Goal: Information Seeking & Learning: Learn about a topic

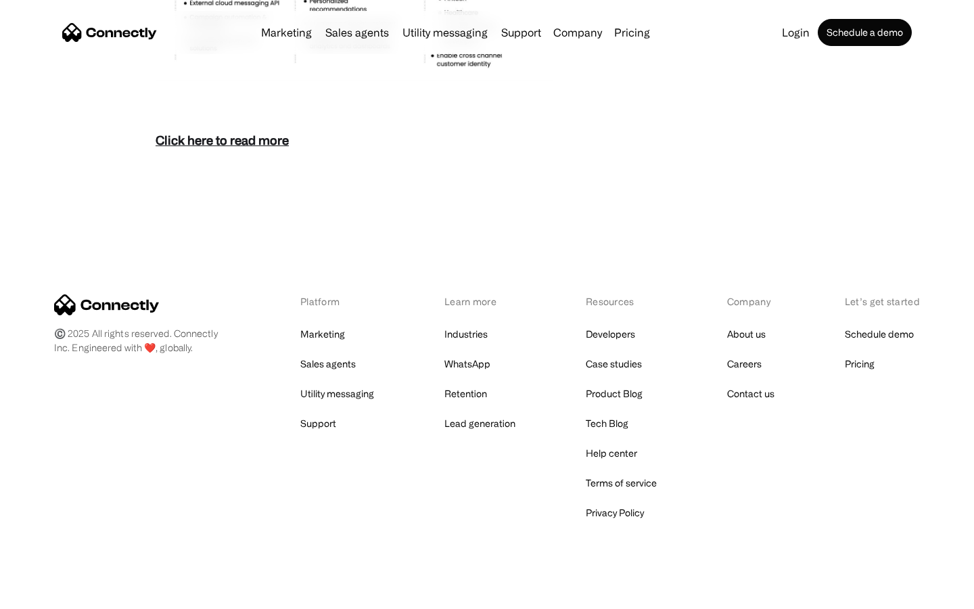
scroll to position [5866, 0]
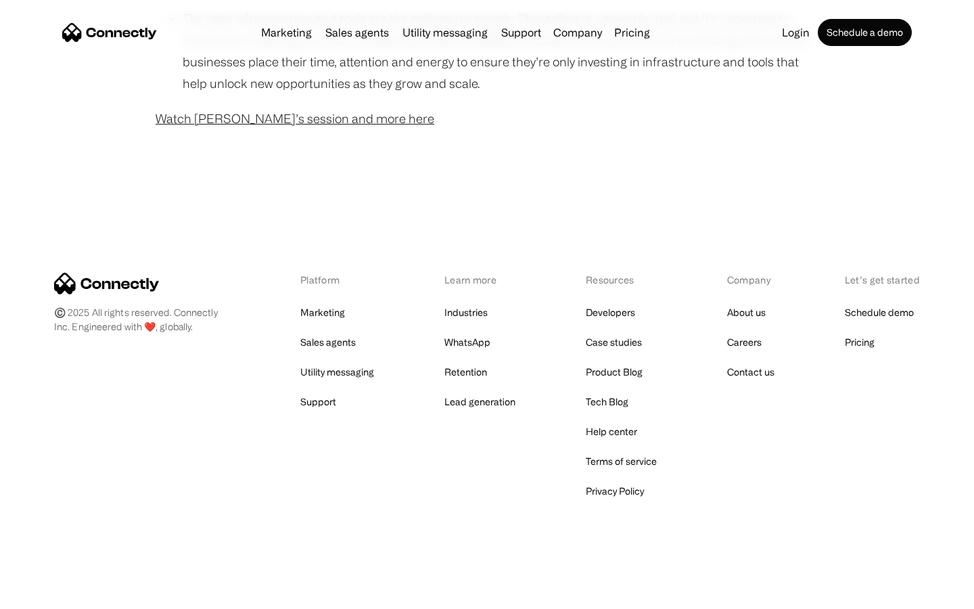
scroll to position [1097, 0]
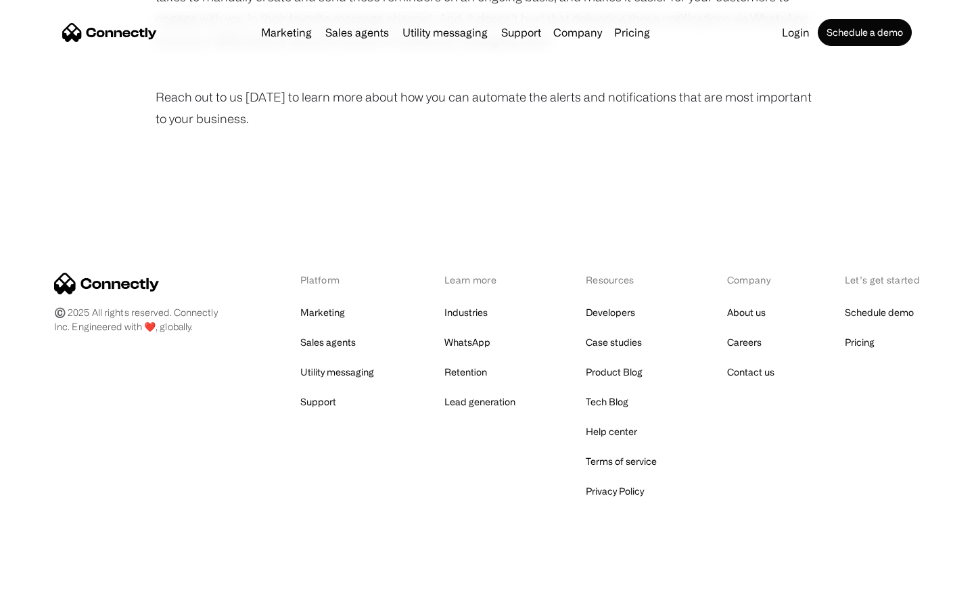
scroll to position [910, 0]
